Goal: Ask a question

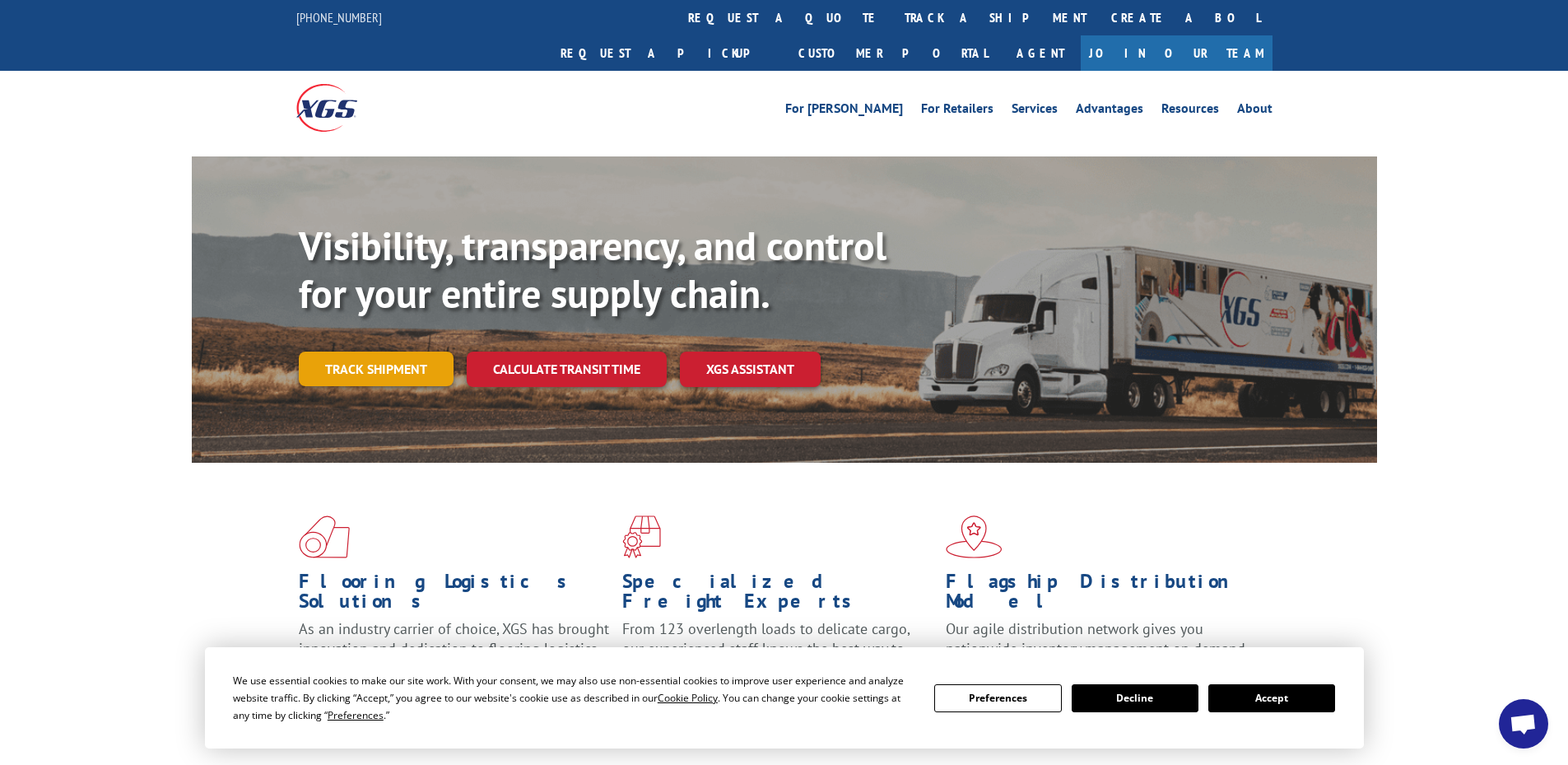
click at [392, 352] on link "Track shipment" at bounding box center [377, 369] width 155 height 34
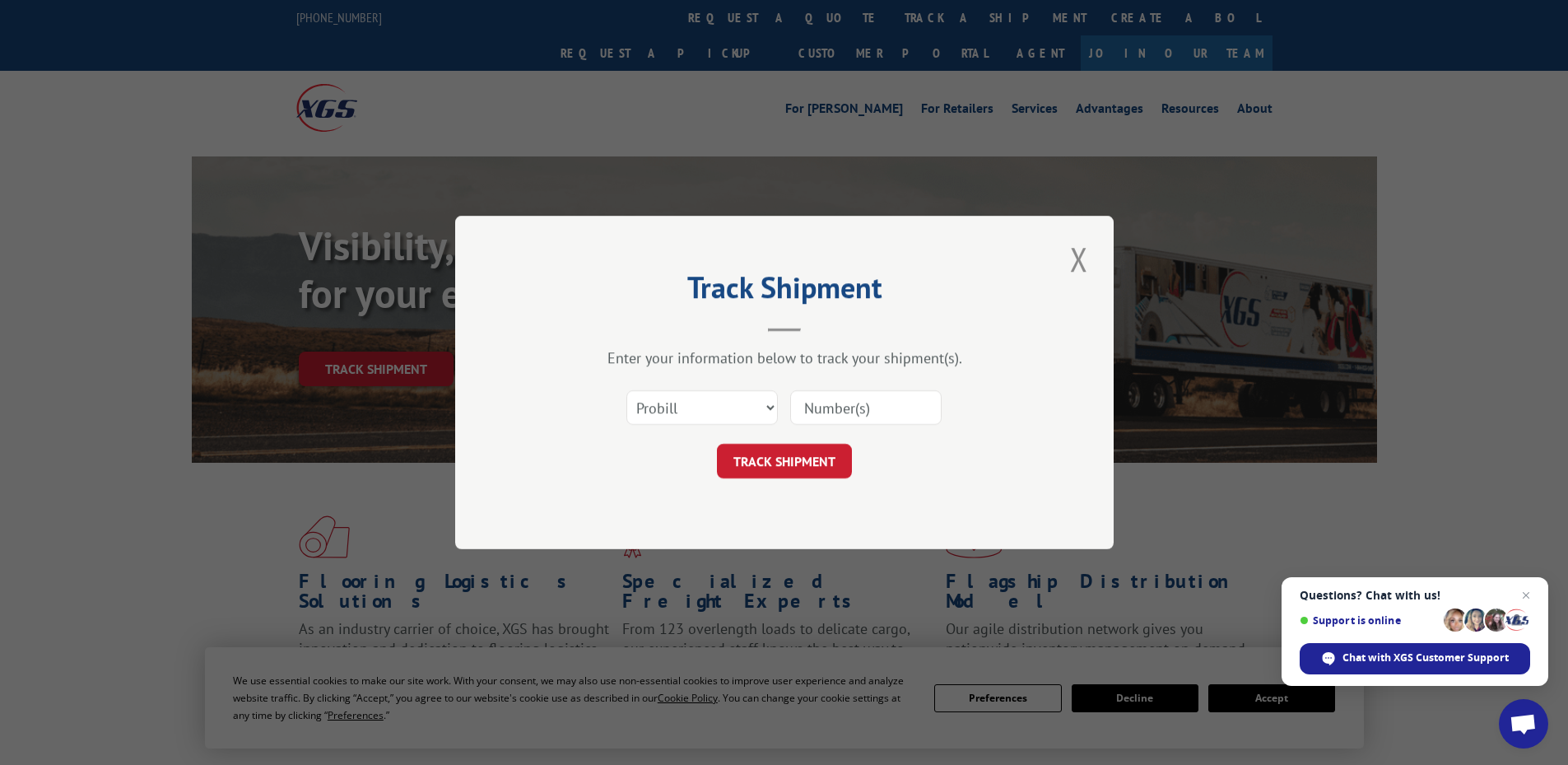
click at [819, 406] on input at bounding box center [866, 408] width 152 height 34
paste input "4866071"
type input "4866071"
click at [753, 470] on button "TRACK SHIPMENT" at bounding box center [784, 461] width 135 height 34
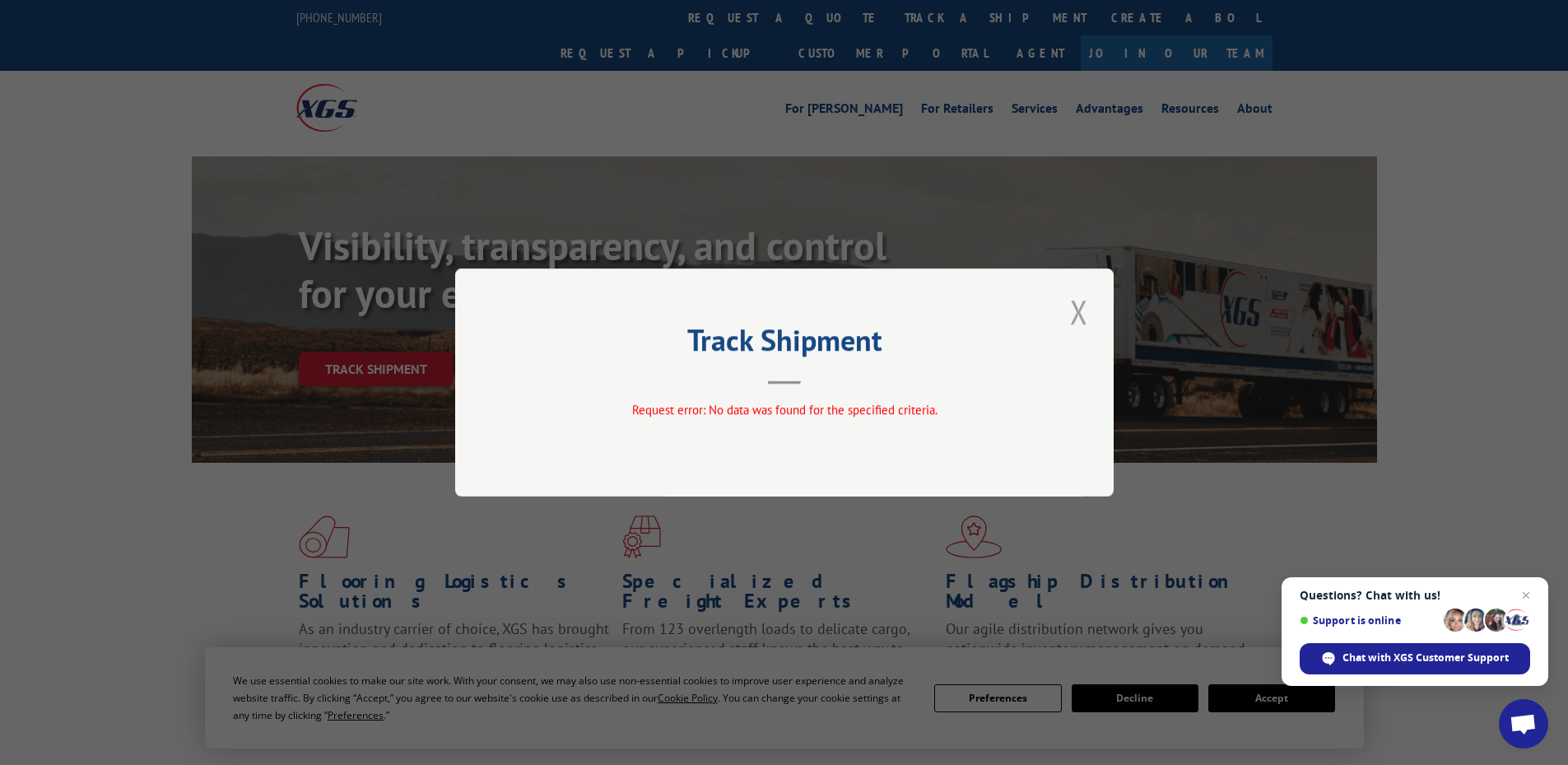
click at [1087, 308] on button "Close modal" at bounding box center [1079, 311] width 28 height 46
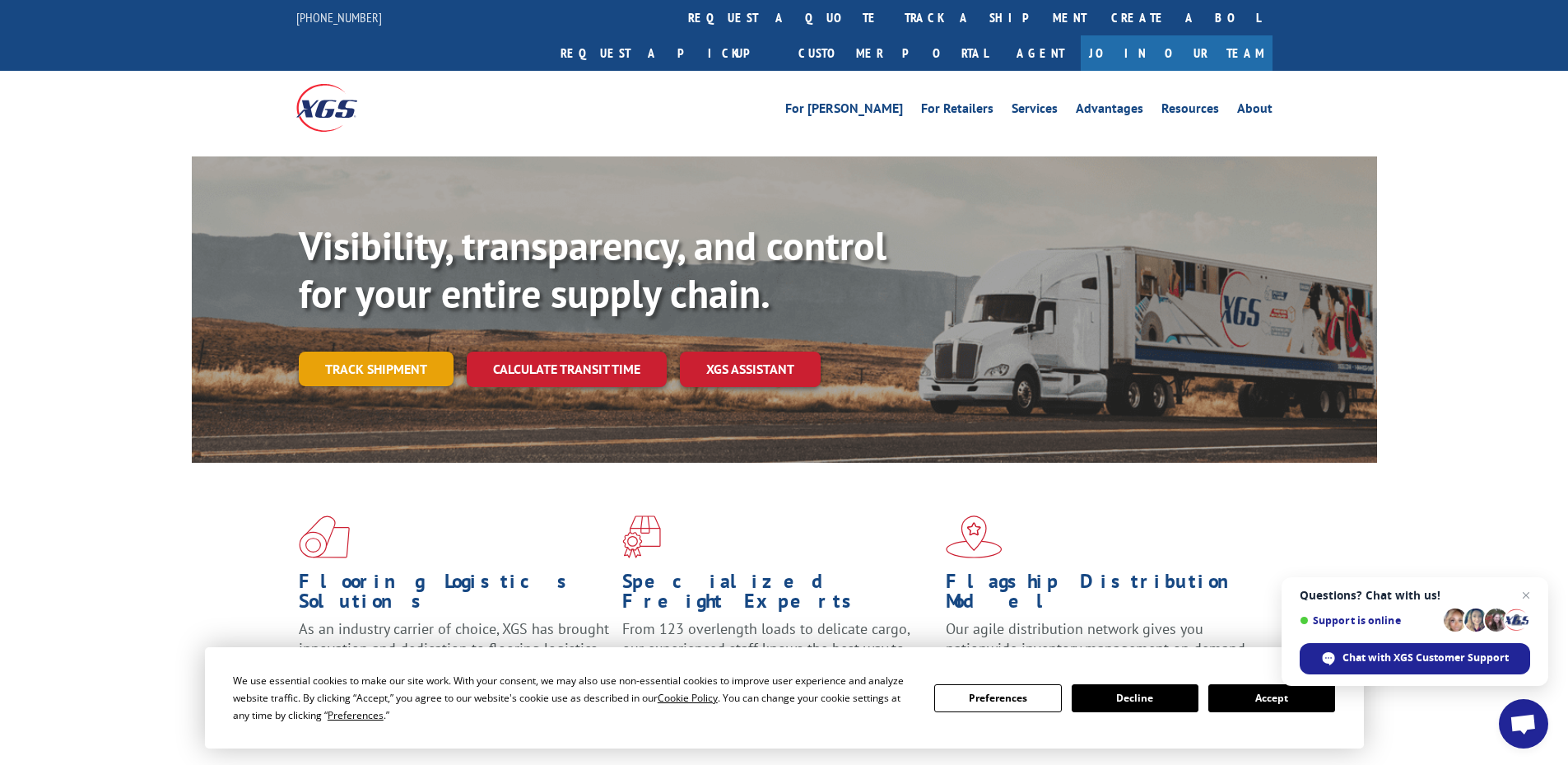
click at [328, 352] on link "Track shipment" at bounding box center [377, 369] width 155 height 34
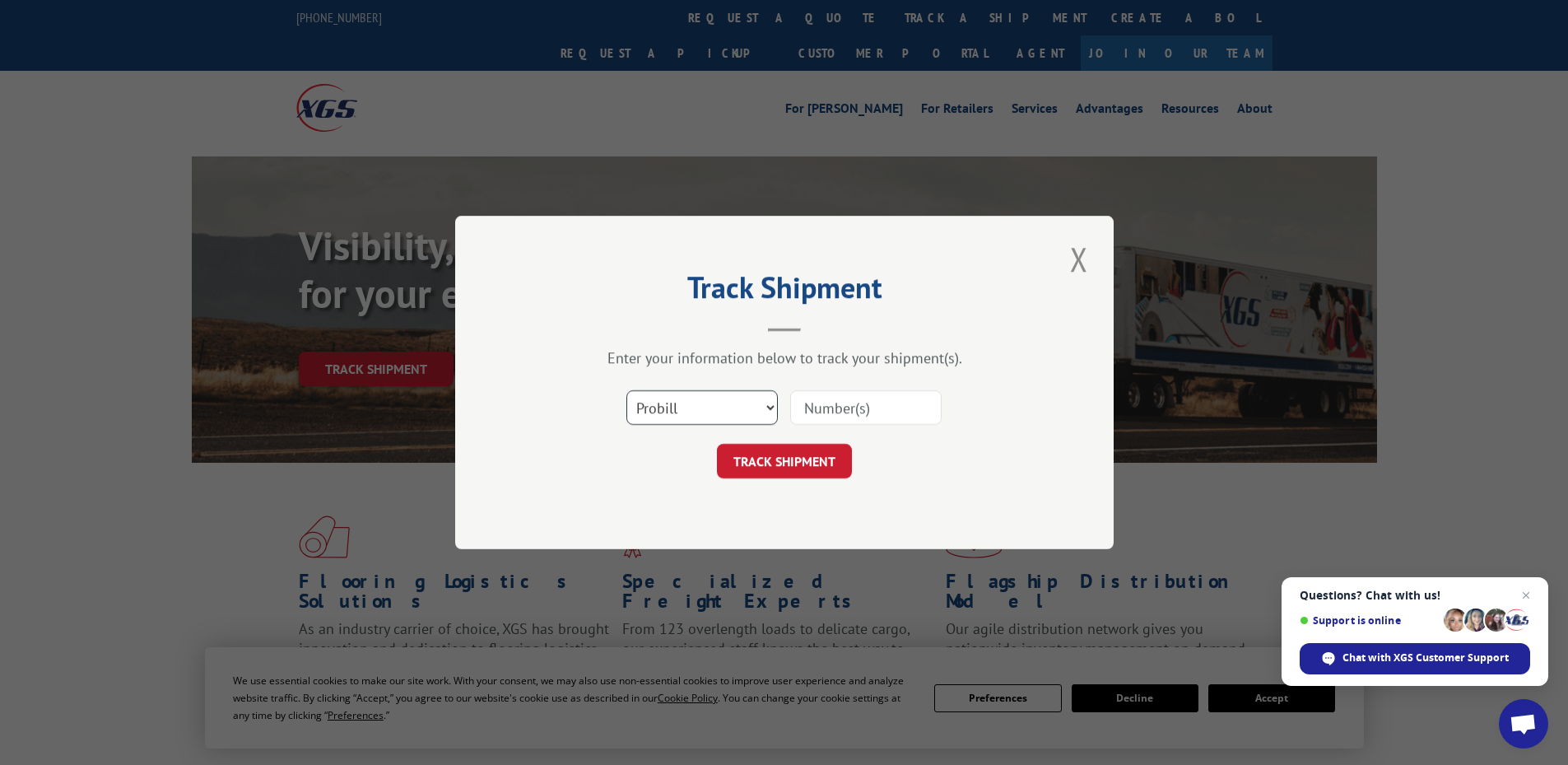
click at [763, 417] on select "Select category... Probill BOL PO" at bounding box center [703, 408] width 152 height 34
select select "bol"
click at [627, 391] on select "Select category... Probill BOL PO" at bounding box center [703, 408] width 152 height 34
click at [819, 409] on input at bounding box center [866, 408] width 152 height 34
paste input "4866071"
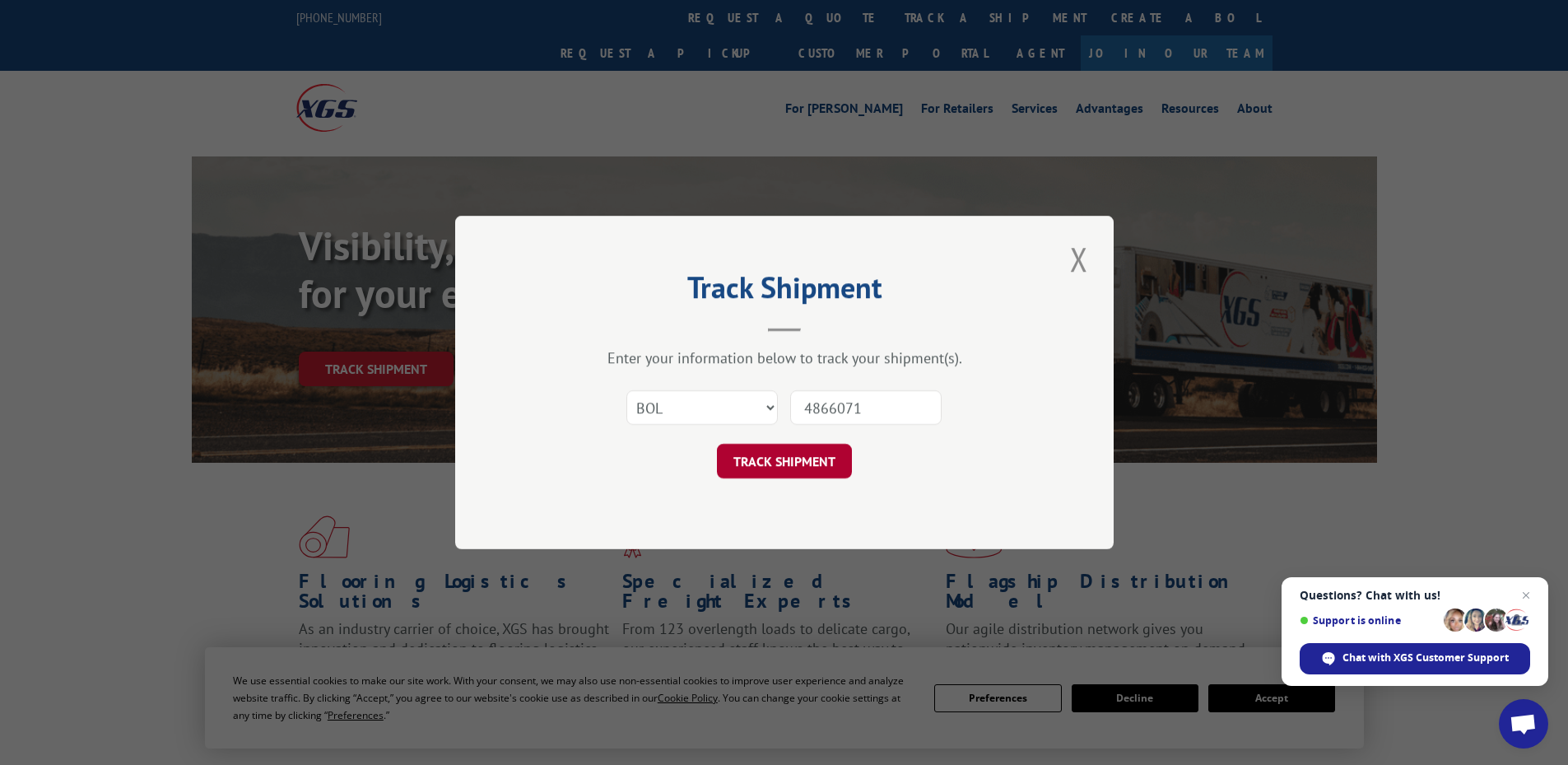
type input "4866071"
click at [766, 462] on button "TRACK SHIPMENT" at bounding box center [784, 461] width 135 height 34
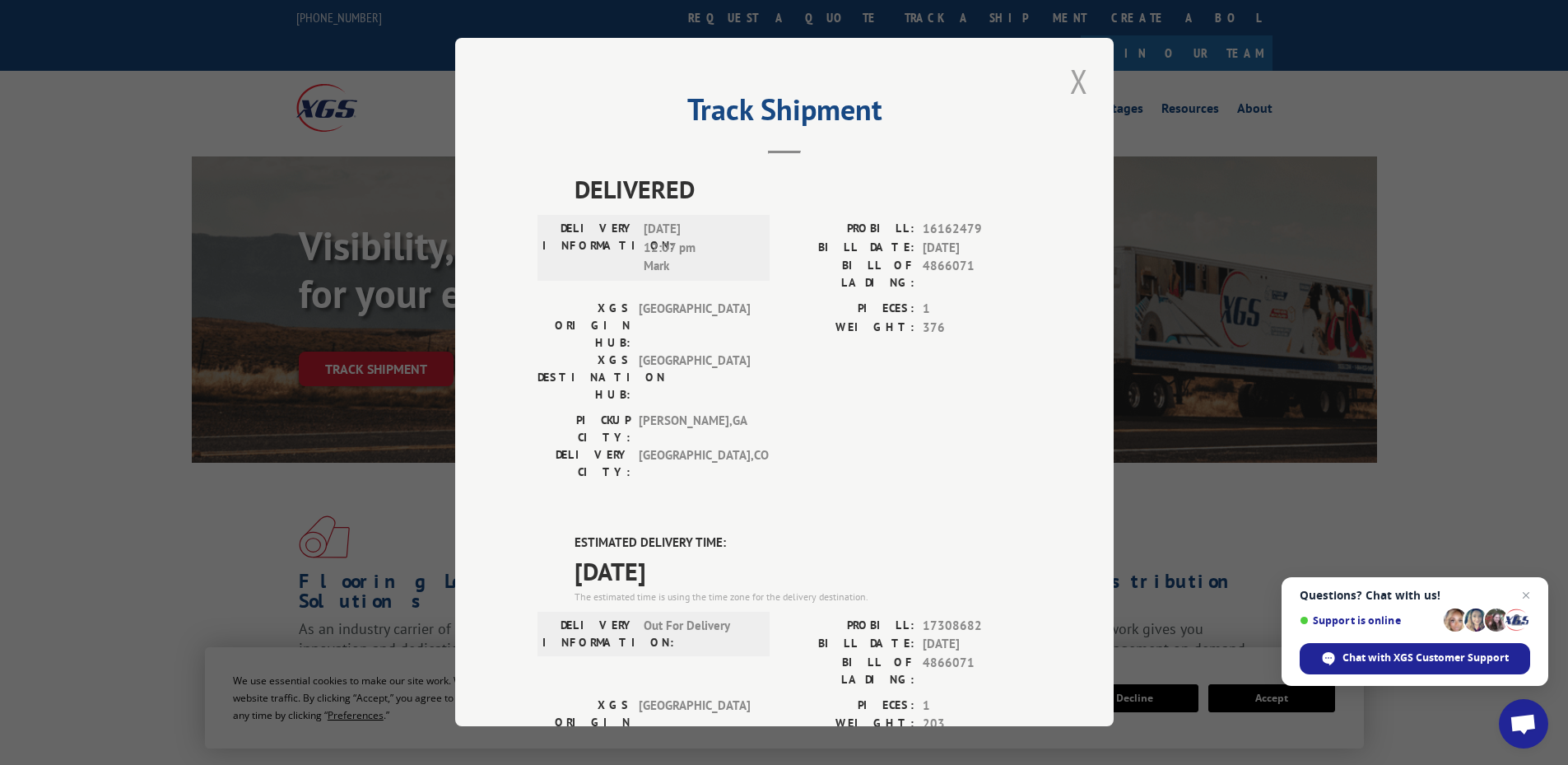
click at [1065, 73] on button "Close modal" at bounding box center [1079, 81] width 28 height 46
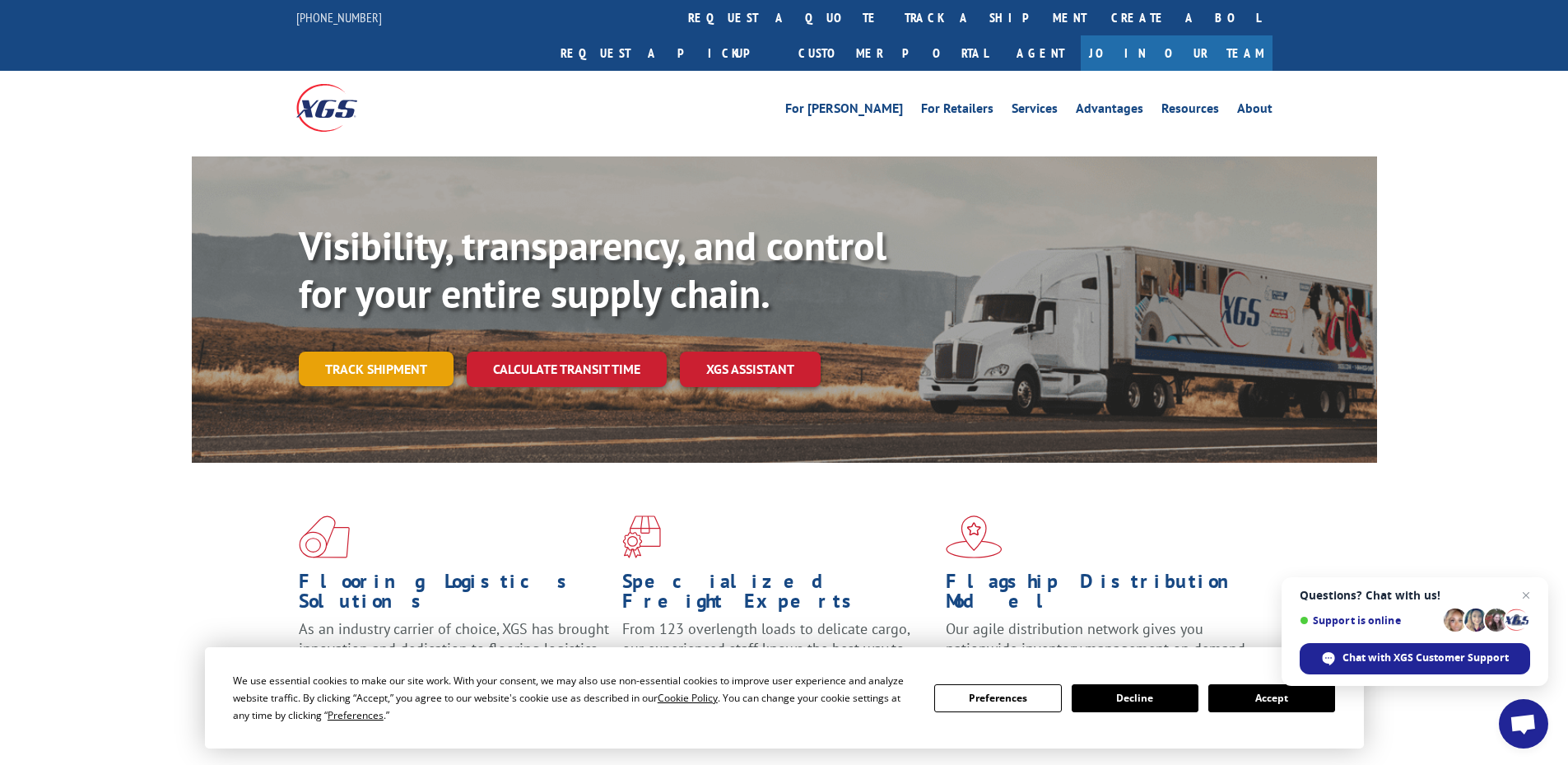
click at [398, 352] on link "Track shipment" at bounding box center [377, 369] width 155 height 34
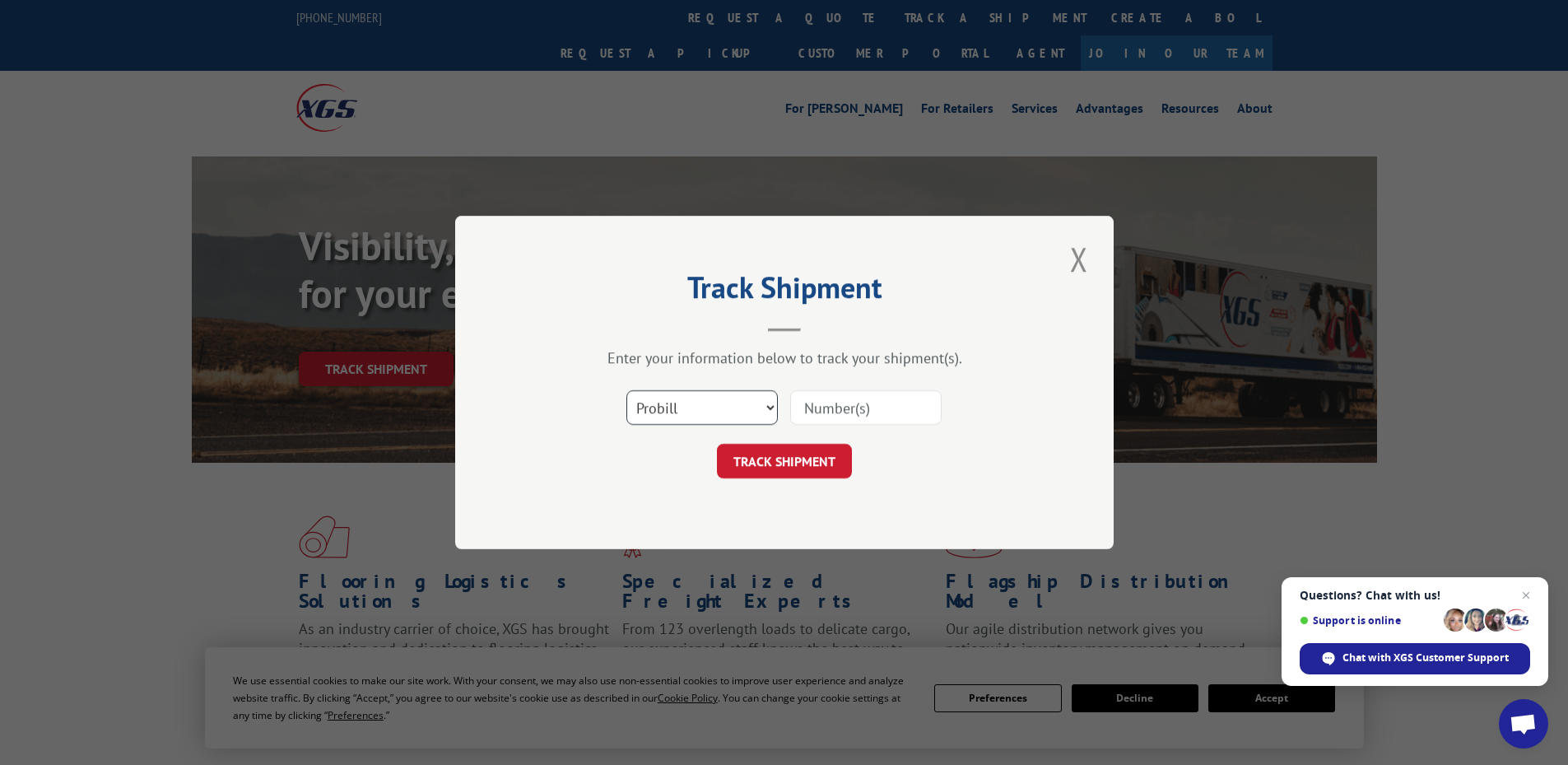
click at [750, 412] on select "Select category... Probill BOL PO" at bounding box center [703, 408] width 152 height 34
select select "po"
click at [627, 391] on select "Select category... Probill BOL PO" at bounding box center [703, 408] width 152 height 34
click at [820, 405] on input at bounding box center [866, 408] width 152 height 34
paste input "65545739"
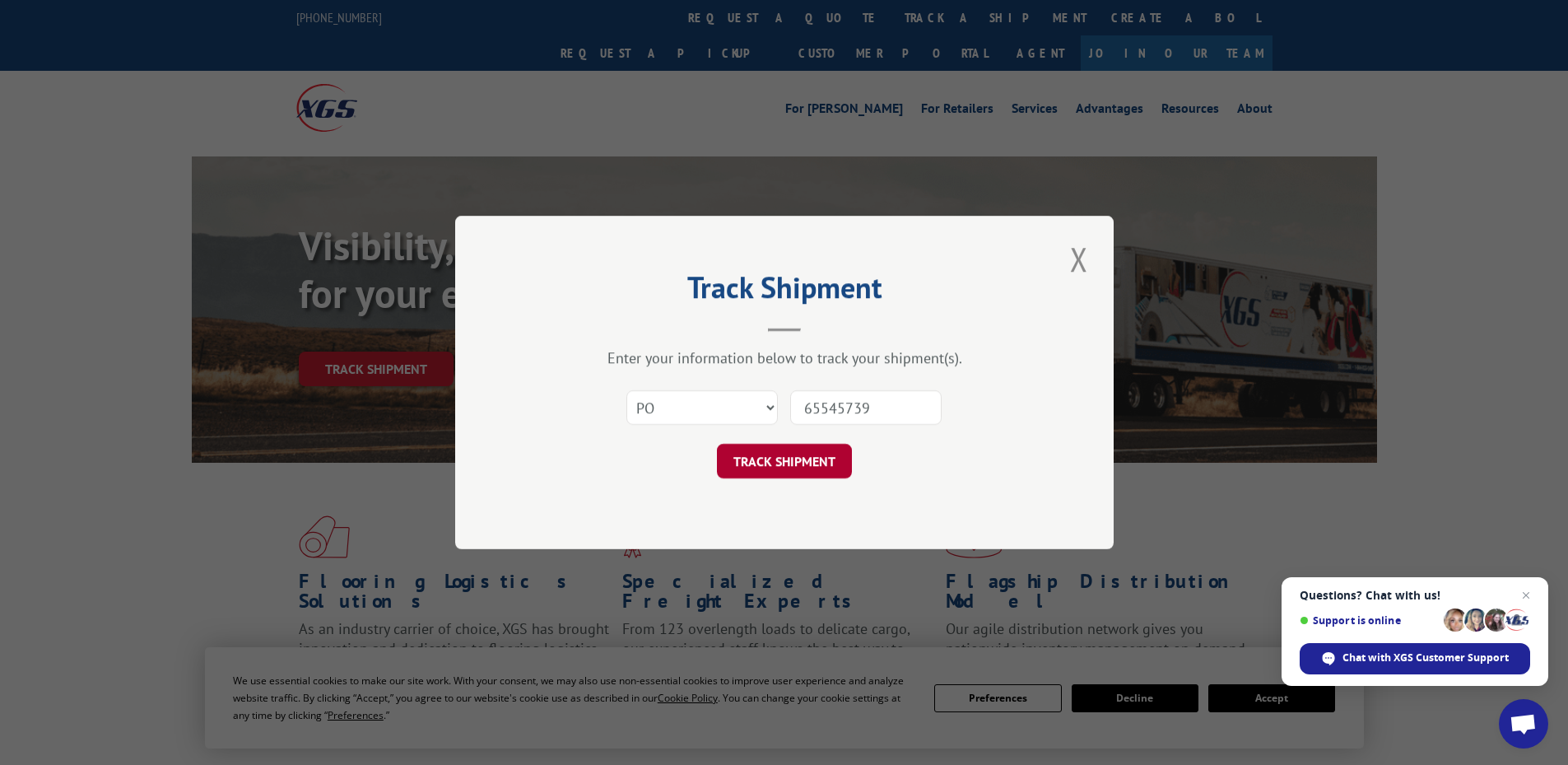
type input "65545739"
click at [792, 464] on button "TRACK SHIPMENT" at bounding box center [784, 461] width 135 height 34
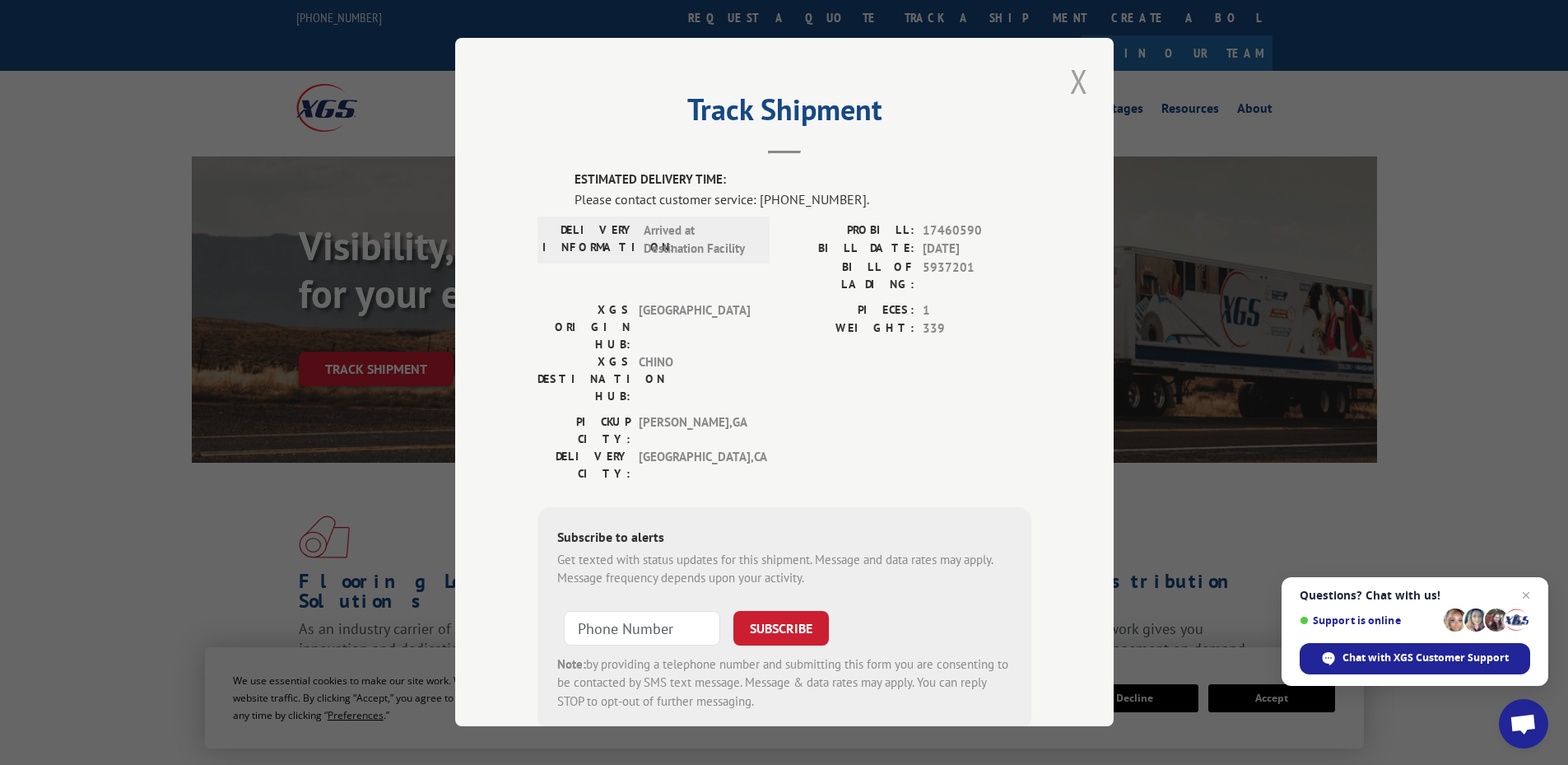
click at [1074, 91] on button "Close modal" at bounding box center [1079, 81] width 28 height 46
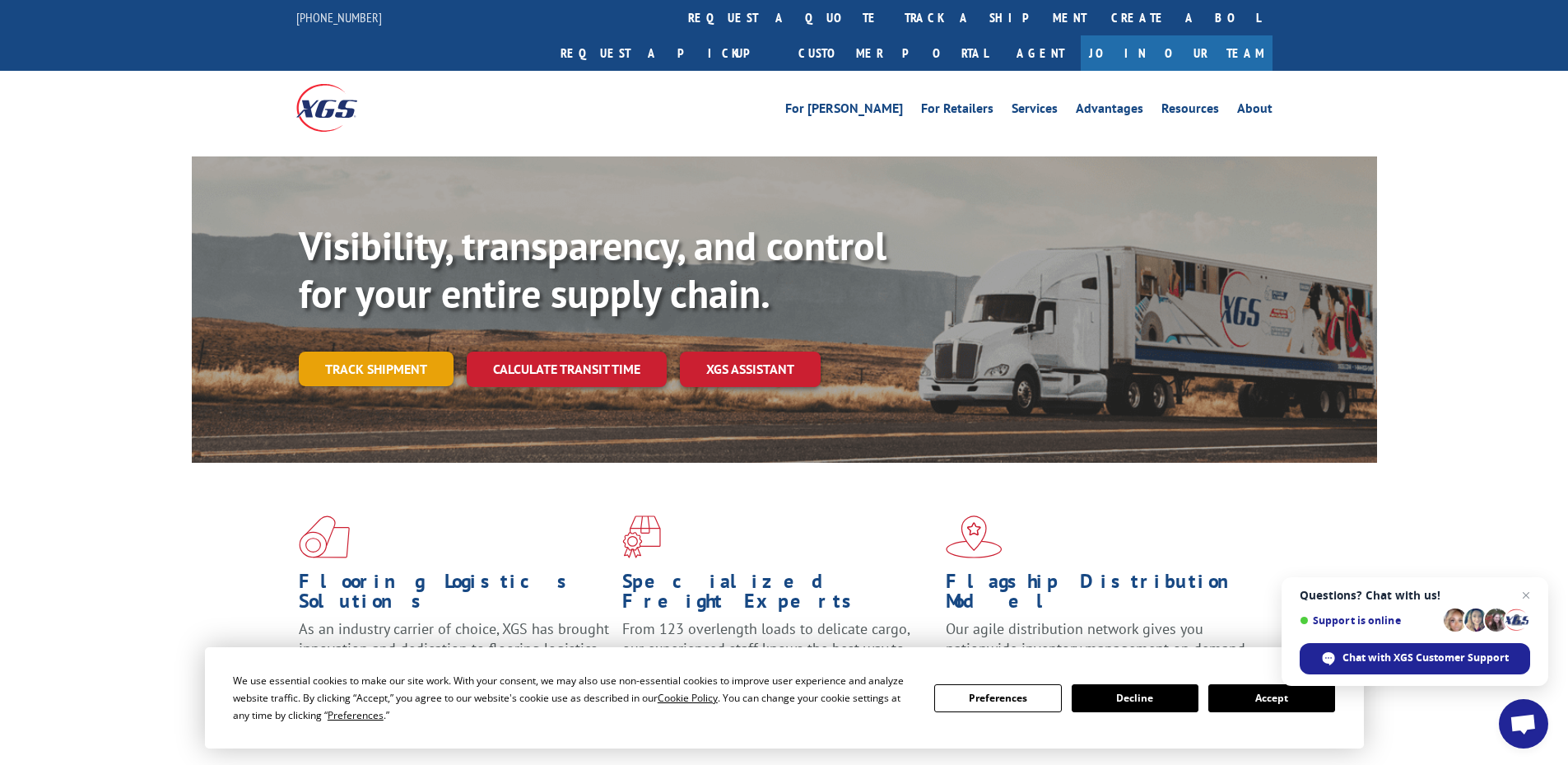
click at [378, 352] on link "Track shipment" at bounding box center [377, 369] width 155 height 34
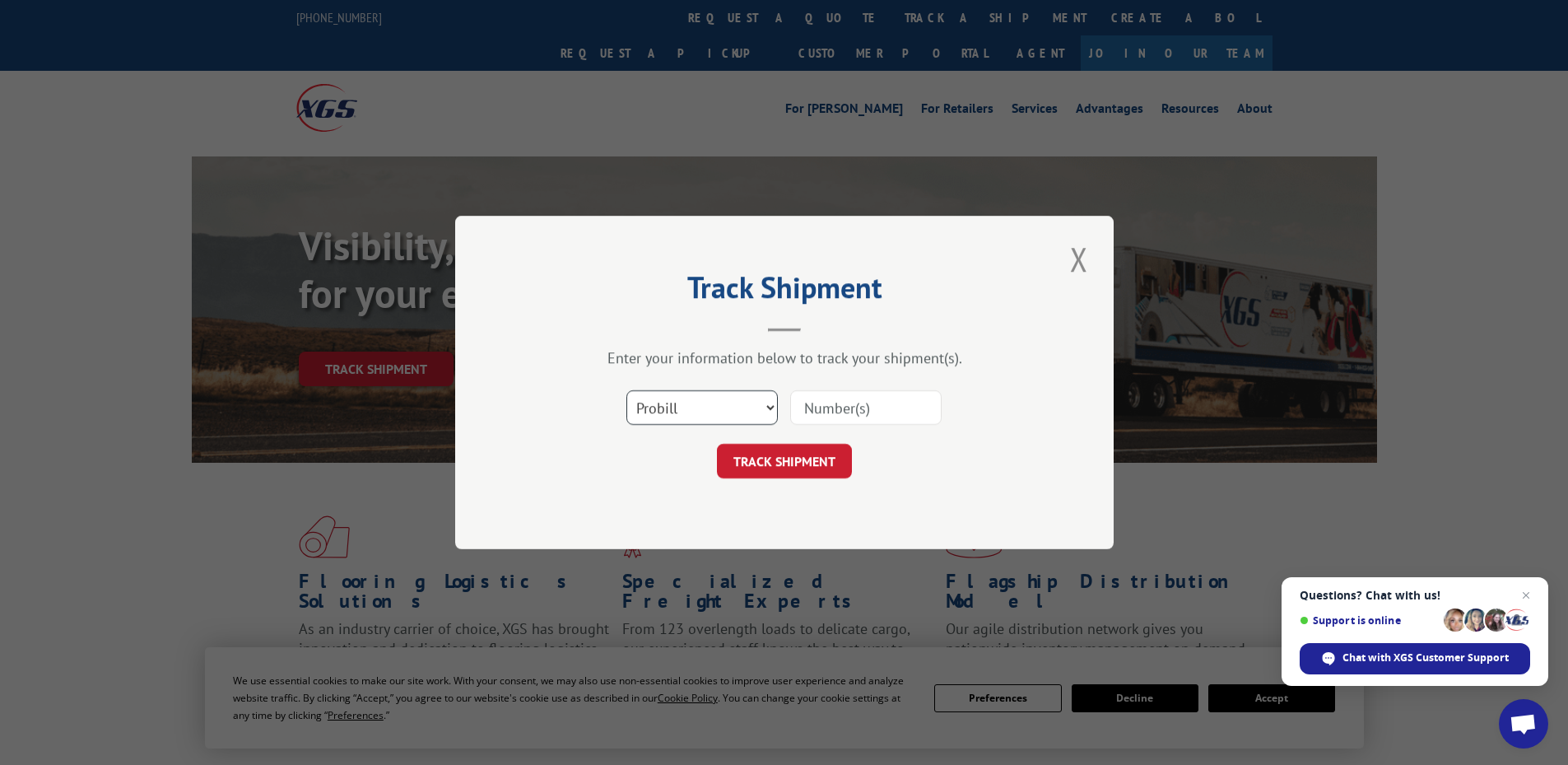
click at [733, 420] on select "Select category... Probill BOL PO" at bounding box center [703, 408] width 152 height 34
select select "po"
click at [627, 391] on select "Select category... Probill BOL PO" at bounding box center [703, 408] width 152 height 34
click at [821, 408] on input at bounding box center [866, 408] width 152 height 34
paste input "65545739"
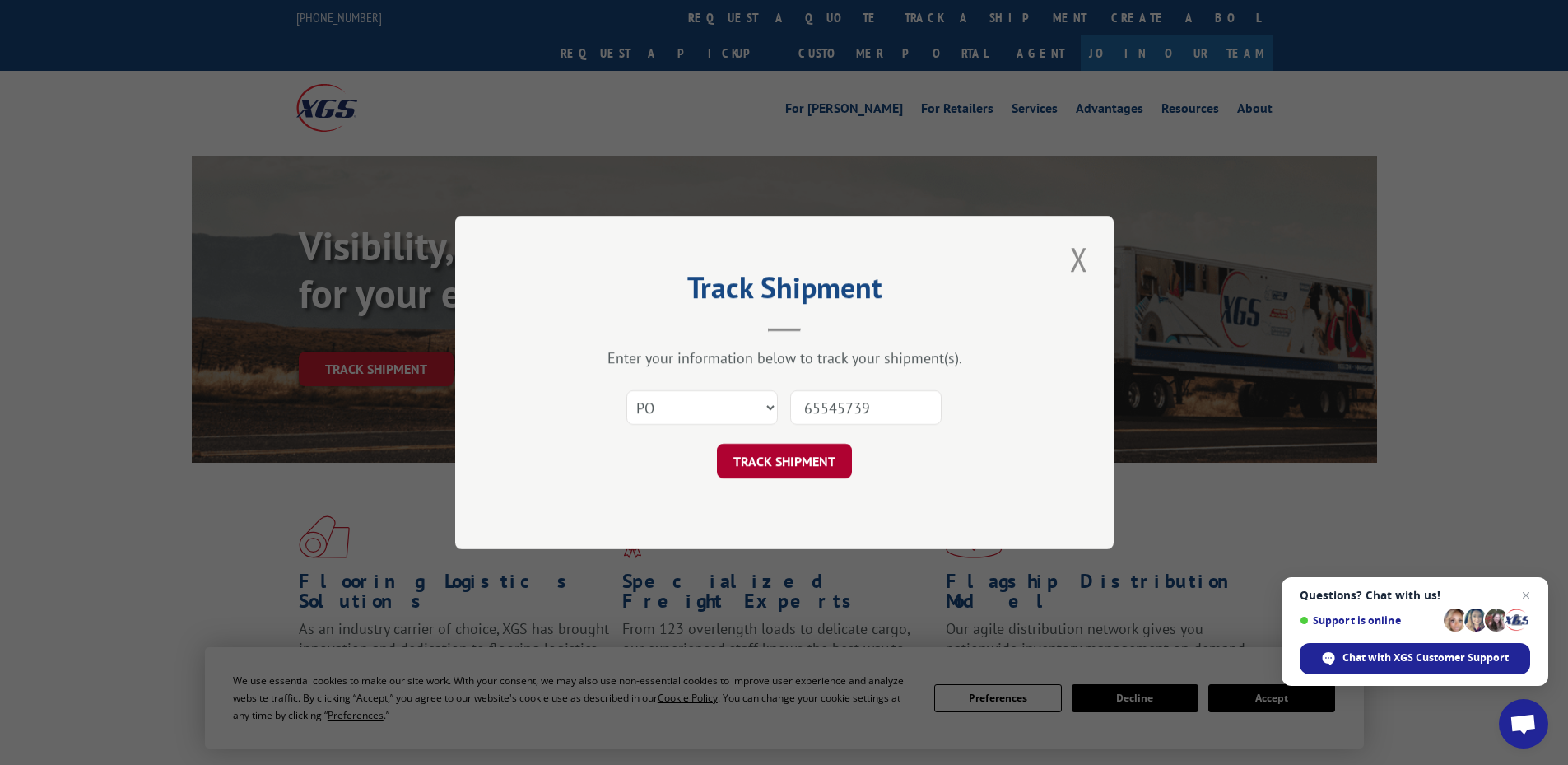
type input "65545739"
click at [799, 458] on button "TRACK SHIPMENT" at bounding box center [784, 461] width 135 height 34
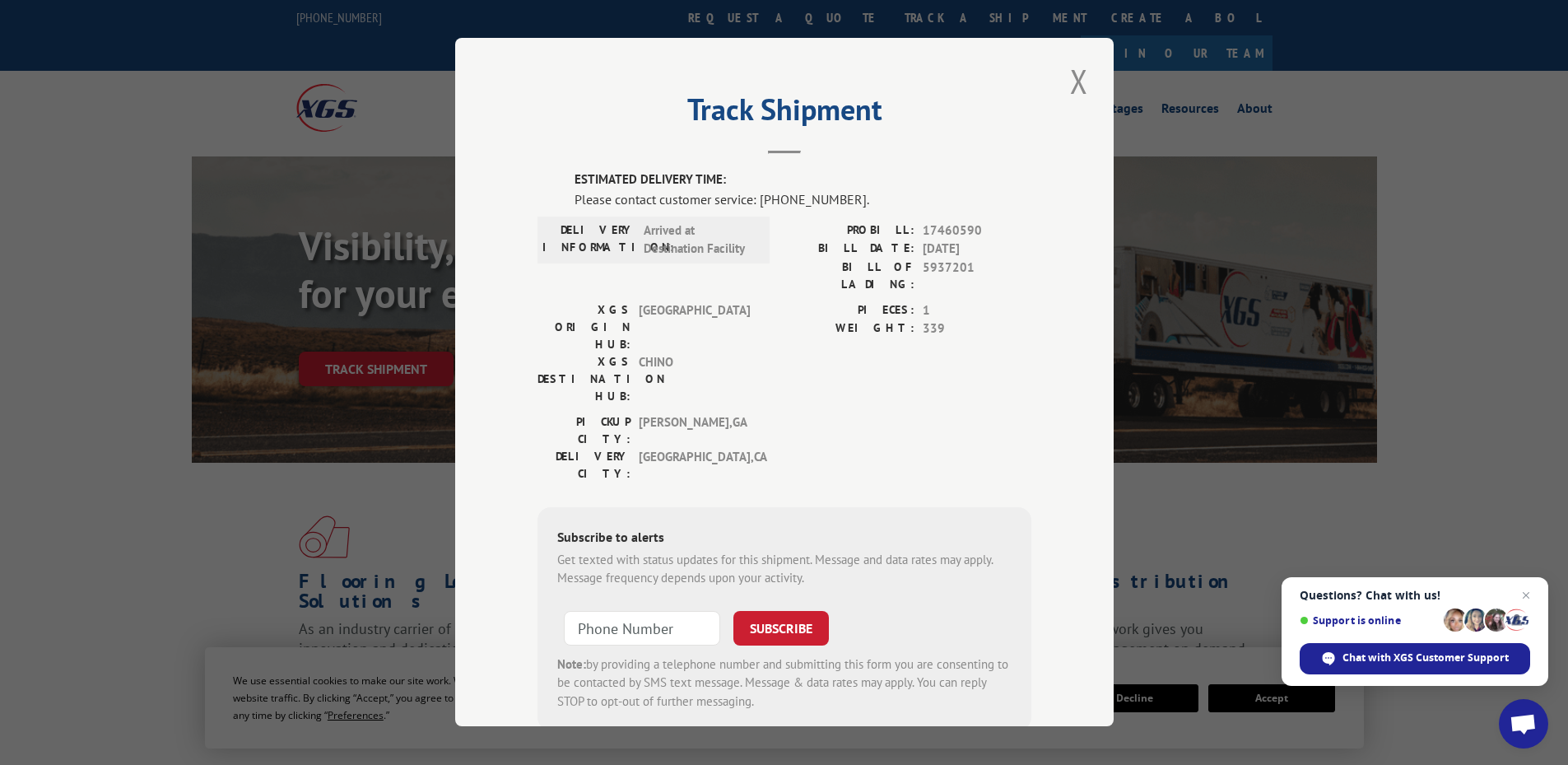
click at [1177, 709] on div "Track Shipment ESTIMATED DELIVERY TIME: Please contact customer service: [PHONE…" at bounding box center [784, 382] width 1568 height 765
click at [1405, 662] on span "Chat with XGS Customer Support" at bounding box center [1425, 657] width 166 height 15
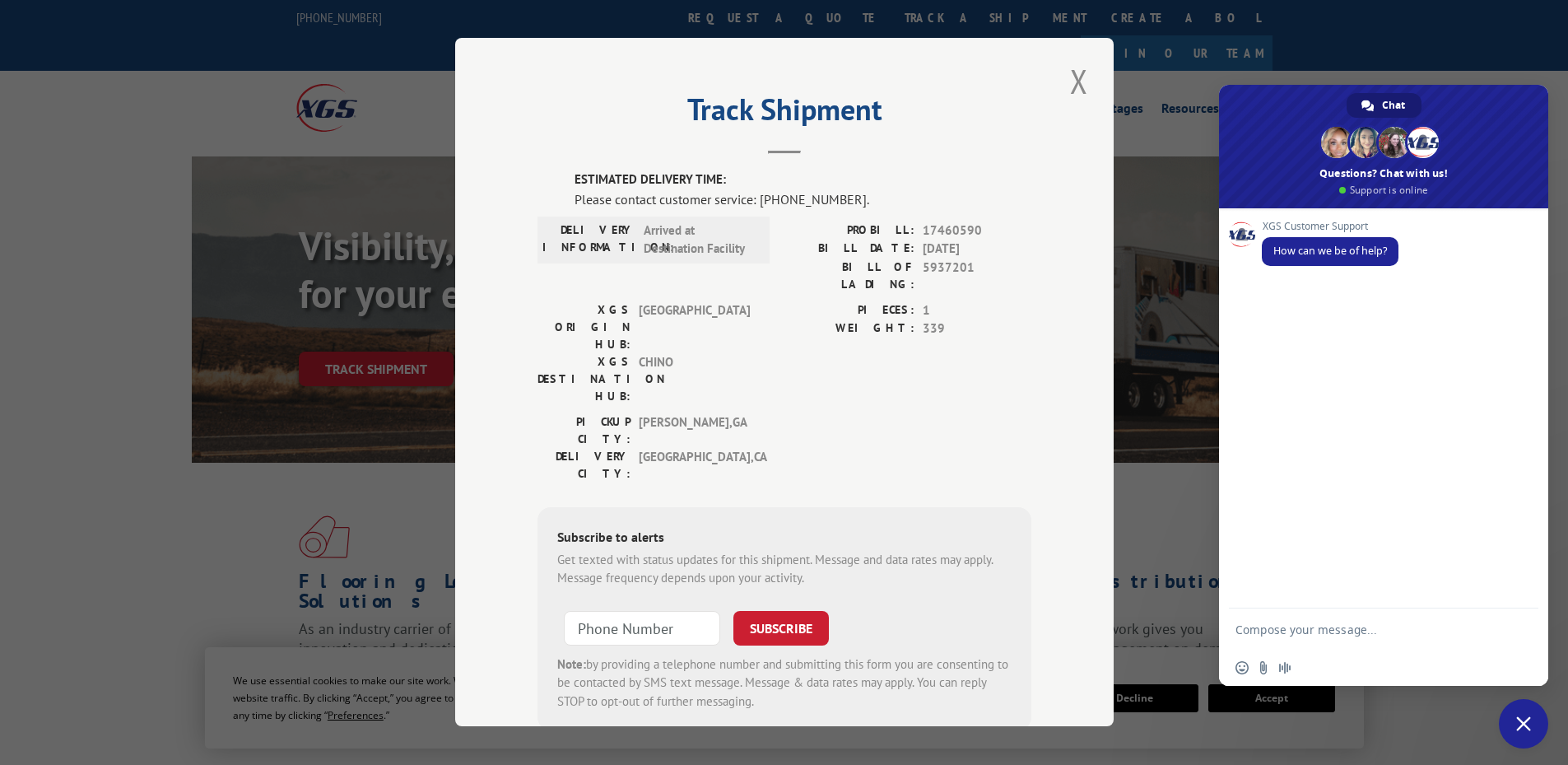
click at [1338, 635] on textarea "Compose your message..." at bounding box center [1367, 630] width 264 height 41
paste textarea "65545739"
type textarea "Hello, can I please get an ETA on PO 65545739? The tracking is showing to conta…"
click at [1520, 604] on span "Send" at bounding box center [1520, 599] width 12 height 12
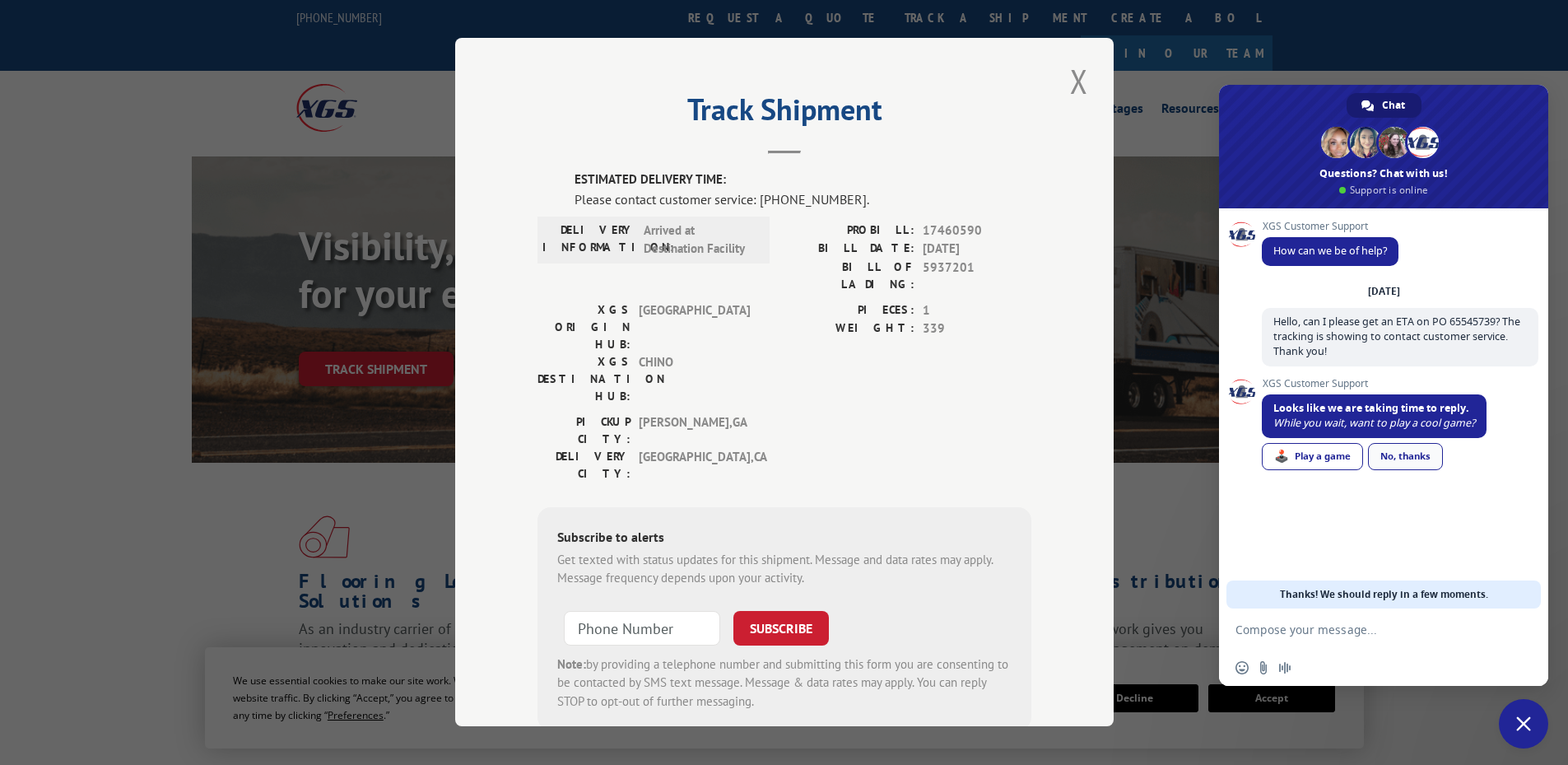
click at [1389, 460] on link "No, thanks" at bounding box center [1405, 457] width 75 height 28
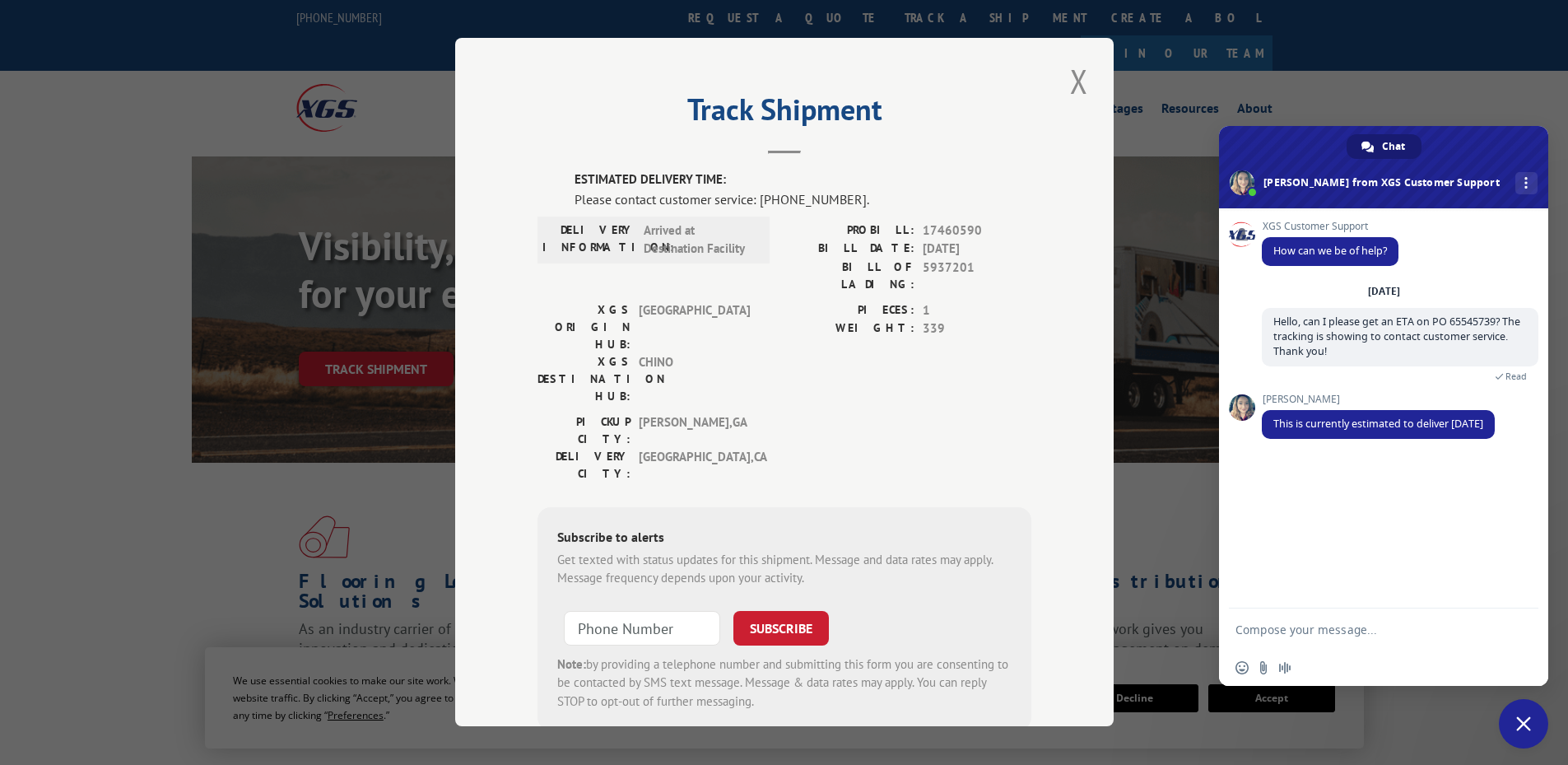
click at [1371, 631] on textarea "Compose your message..." at bounding box center [1367, 630] width 264 height 41
type textarea "Thank you!"
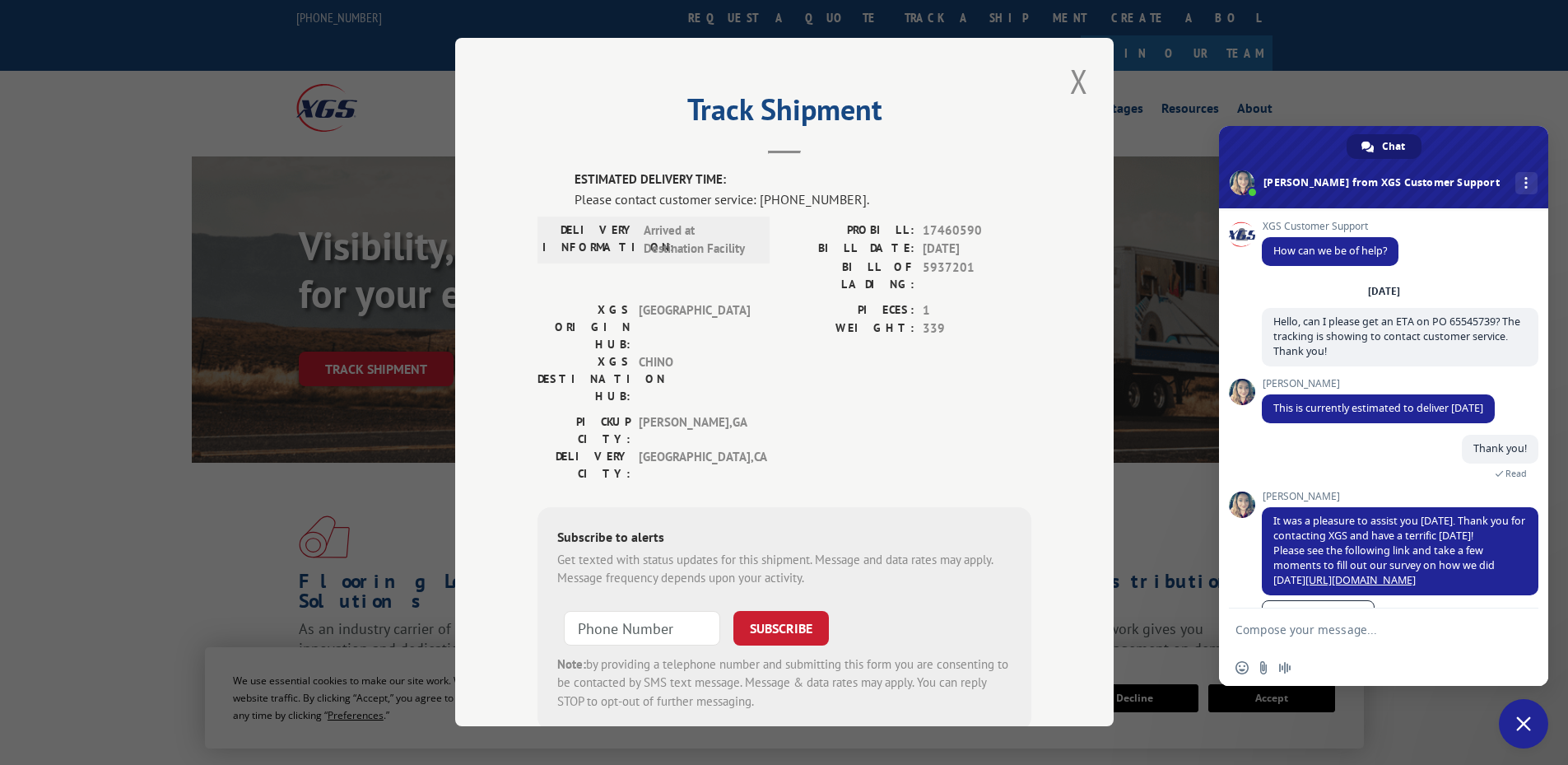
scroll to position [54, 0]
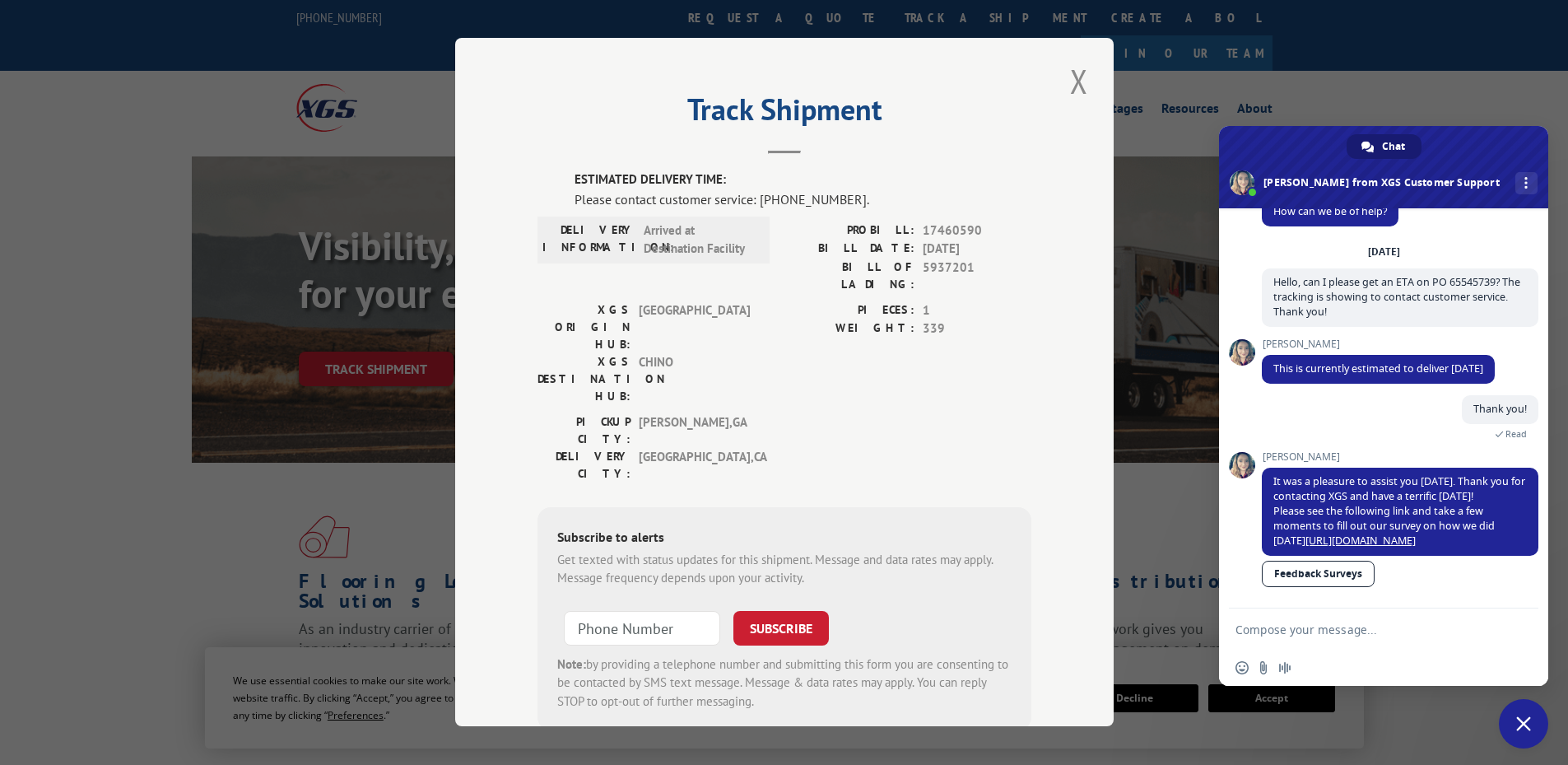
click at [1317, 580] on link "Feedback Surveys" at bounding box center [1318, 574] width 113 height 27
click at [1065, 72] on button "Close modal" at bounding box center [1079, 81] width 28 height 46
